Goal: Information Seeking & Learning: Learn about a topic

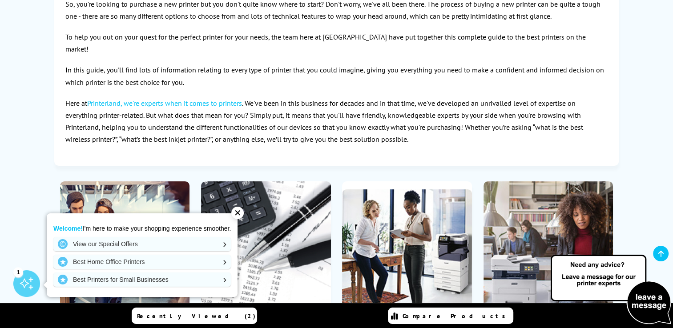
scroll to position [178, 0]
click at [241, 213] on div "✕" at bounding box center [237, 213] width 12 height 12
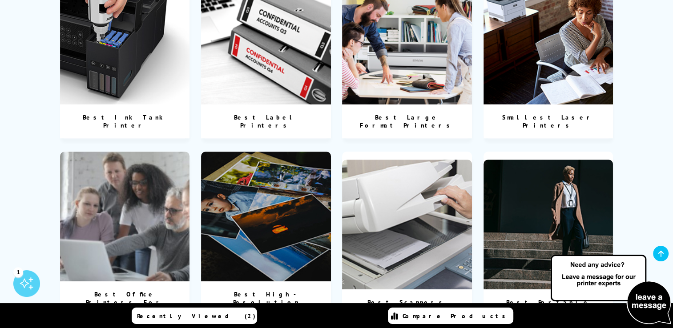
scroll to position [755, 0]
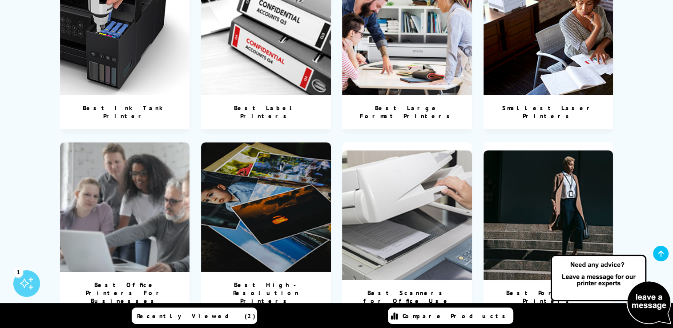
click at [560, 23] on img at bounding box center [548, 30] width 130 height 130
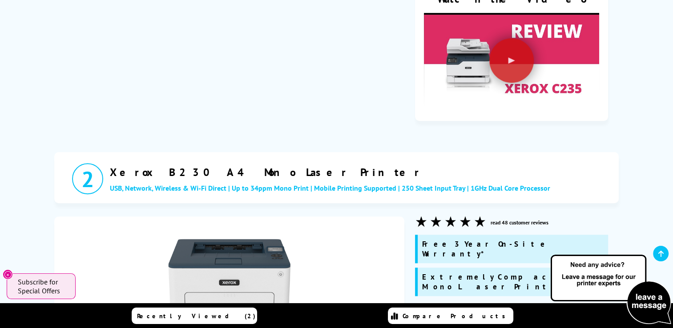
scroll to position [752, 0]
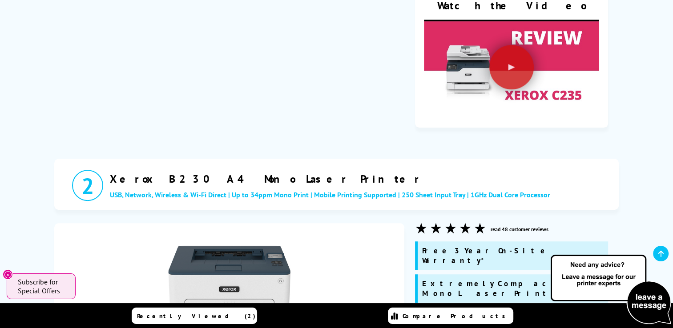
click at [256, 232] on img at bounding box center [229, 293] width 122 height 122
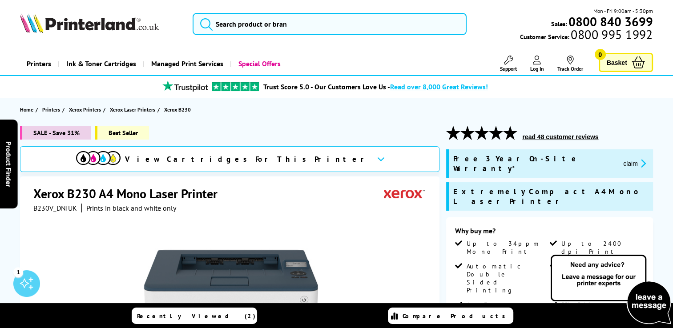
click at [377, 160] on icon at bounding box center [381, 159] width 8 height 5
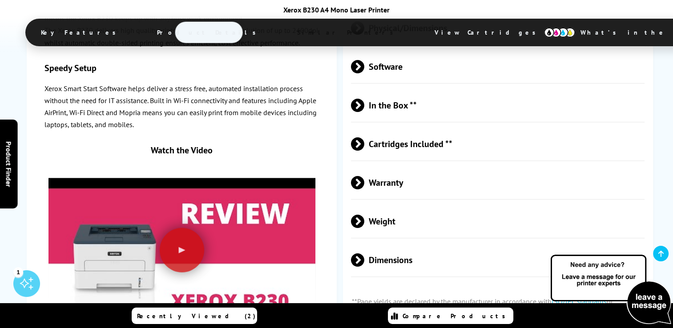
scroll to position [2175, 0]
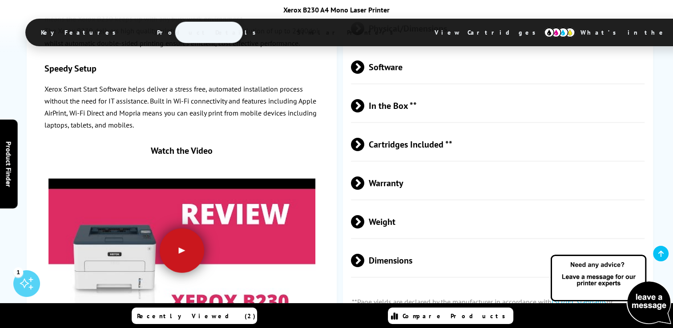
click at [186, 229] on div at bounding box center [182, 251] width 44 height 44
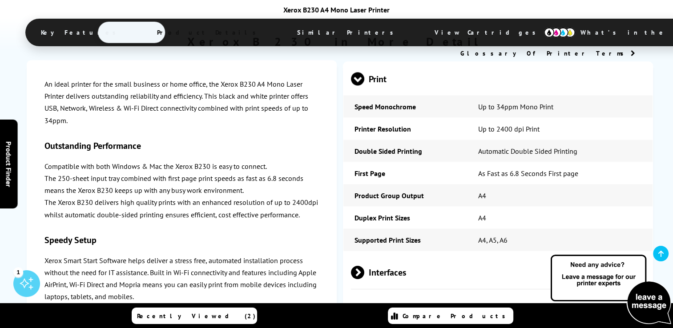
scroll to position [1701, 0]
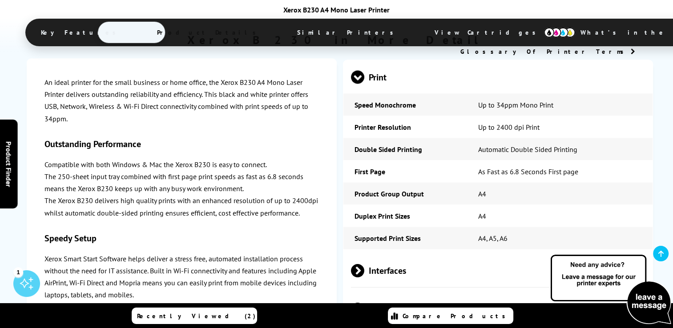
click at [364, 264] on span at bounding box center [364, 270] width 0 height 13
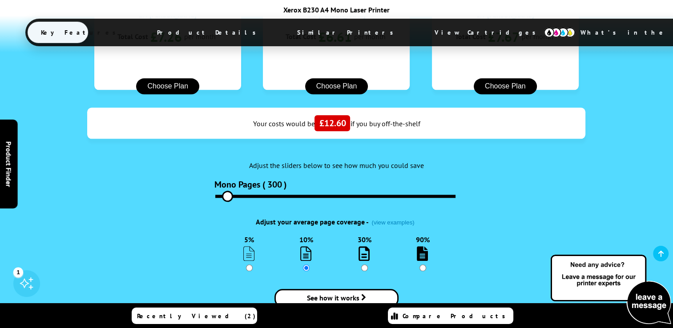
scroll to position [942, 0]
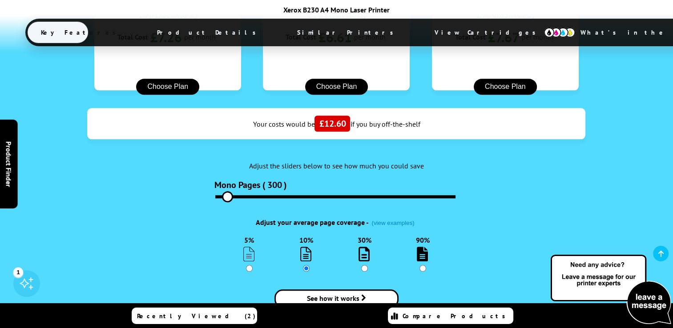
click at [363, 265] on input "30%" at bounding box center [364, 268] width 7 height 7
radio input "true"
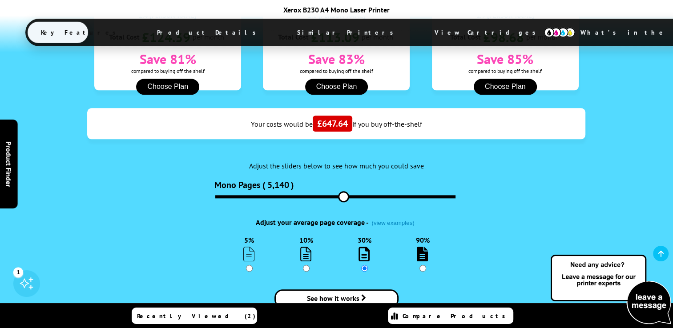
drag, startPoint x: 221, startPoint y: 138, endPoint x: 344, endPoint y: 141, distance: 122.3
type input "5400"
click at [344, 195] on input "range" at bounding box center [335, 196] width 240 height 3
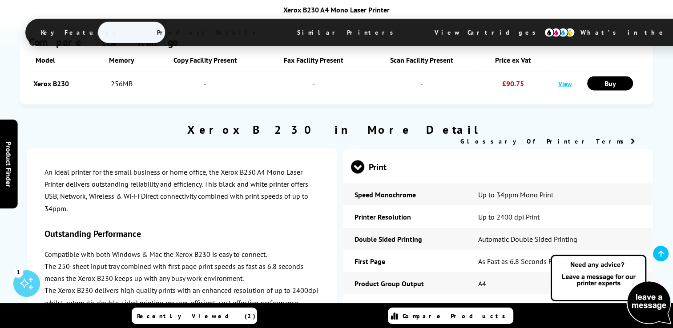
scroll to position [1581, 0]
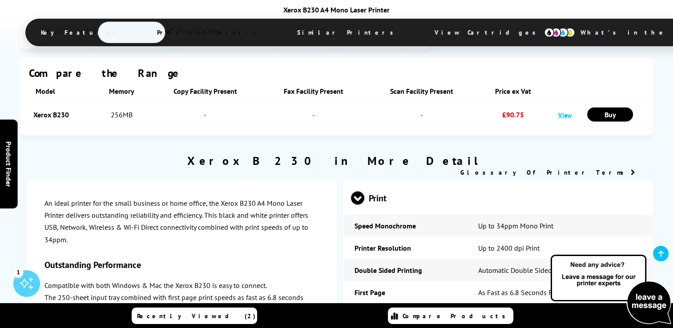
click at [578, 168] on link "Glossary Of Printer Terms" at bounding box center [547, 172] width 175 height 8
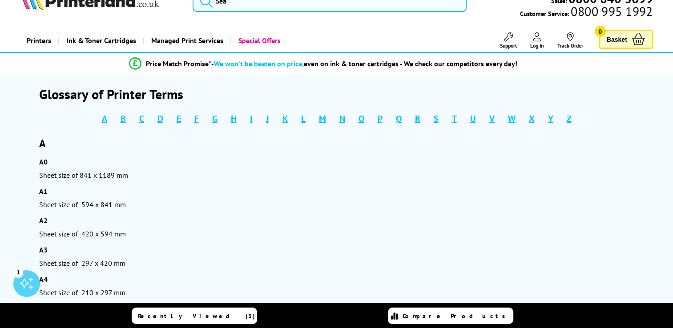
scroll to position [23, 0]
click at [160, 120] on link "D" at bounding box center [160, 119] width 6 height 14
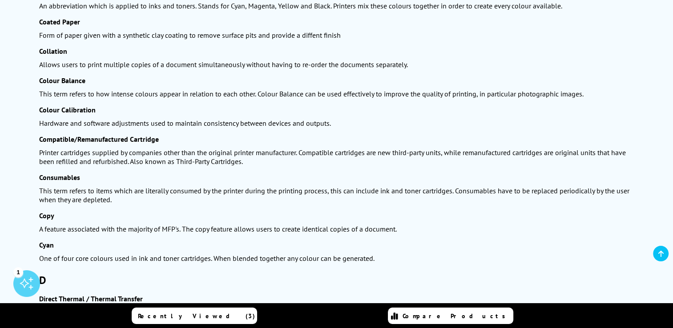
scroll to position [1240, 0]
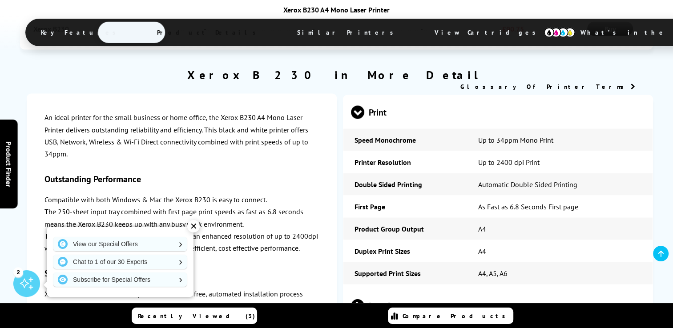
scroll to position [1581, 0]
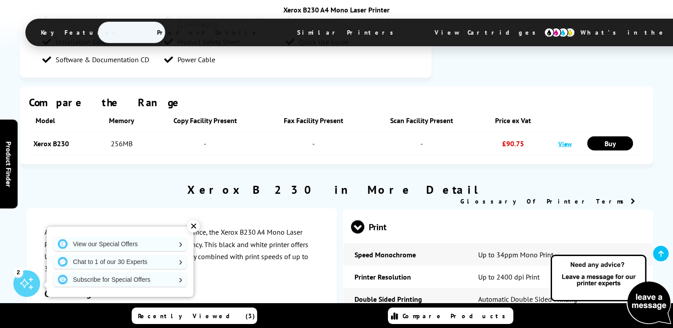
click at [613, 197] on link "Glossary Of Printer Terms" at bounding box center [547, 201] width 175 height 8
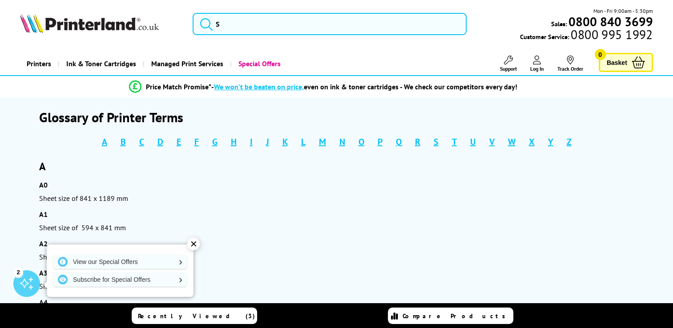
click at [157, 145] on link "D" at bounding box center [160, 142] width 6 height 14
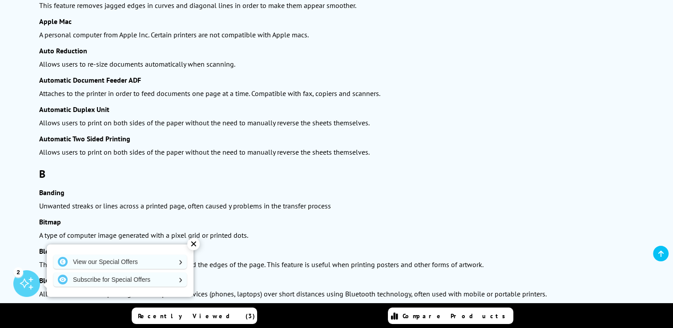
scroll to position [546, 0]
click at [195, 238] on div "✕" at bounding box center [193, 244] width 12 height 12
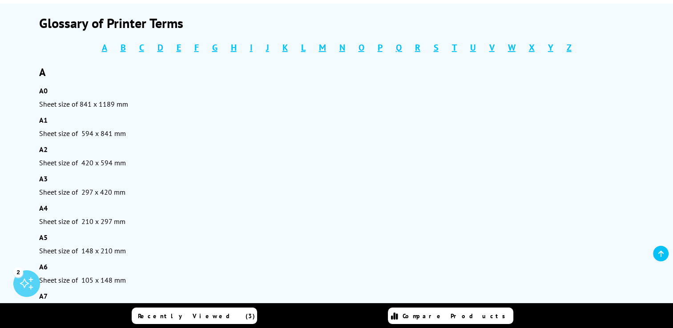
scroll to position [0, 0]
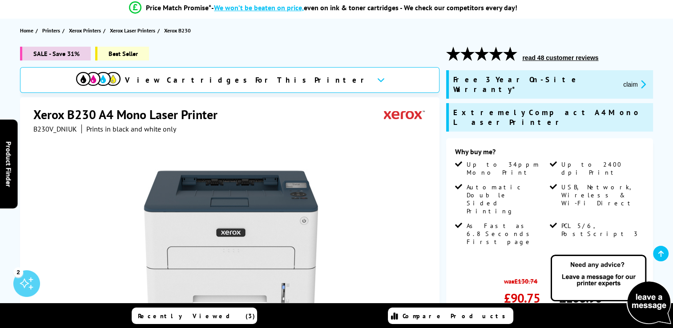
scroll to position [80, 0]
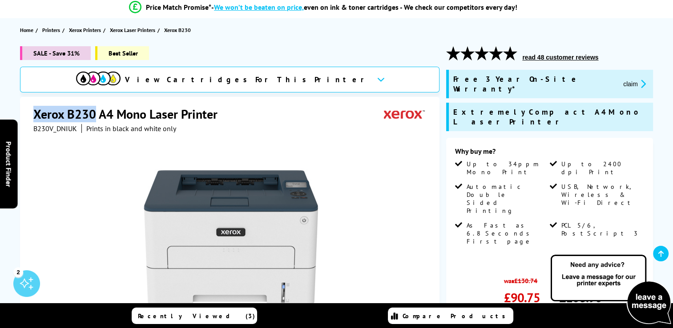
drag, startPoint x: 34, startPoint y: 116, endPoint x: 93, endPoint y: 111, distance: 58.9
click at [93, 111] on h1 "Xerox B230 A4 Mono Laser Printer" at bounding box center [129, 114] width 193 height 16
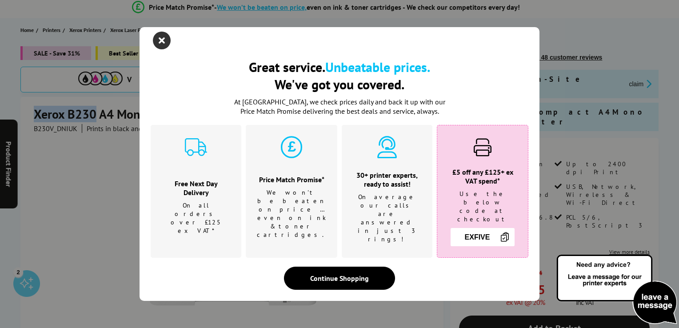
drag, startPoint x: 93, startPoint y: 111, endPoint x: 167, endPoint y: 43, distance: 100.7
click at [167, 43] on icon "close modal" at bounding box center [162, 41] width 18 height 18
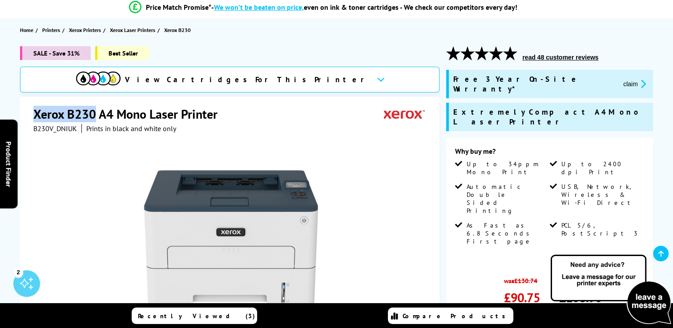
copy h1 "Xerox B230"
